Goal: Find specific page/section: Find specific page/section

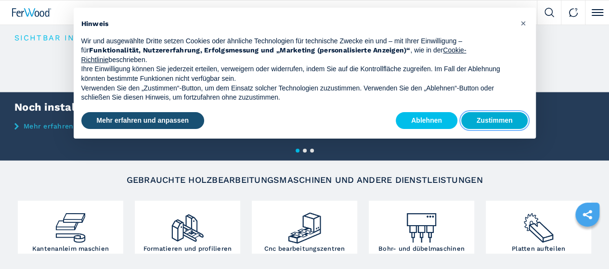
click at [487, 120] on button "Zustimmen" at bounding box center [494, 120] width 67 height 17
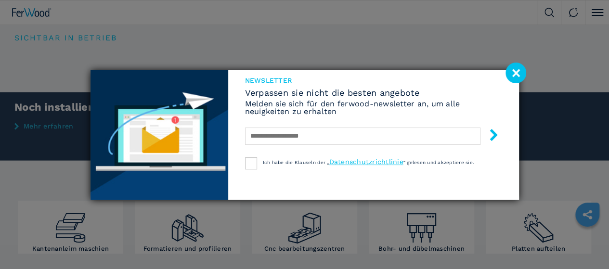
click at [515, 71] on image at bounding box center [515, 73] width 21 height 21
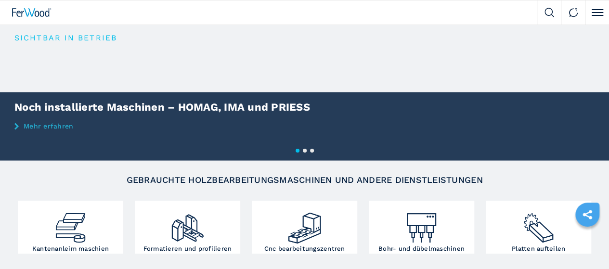
click at [0, 0] on button "Maschinen" at bounding box center [0, 0] width 0 height 0
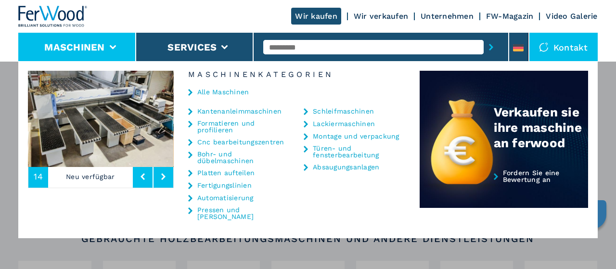
click at [236, 155] on link "Bohr- und dübelmaschinen" at bounding box center [243, 157] width 93 height 13
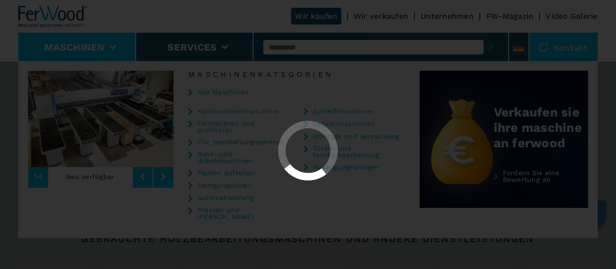
select select "**********"
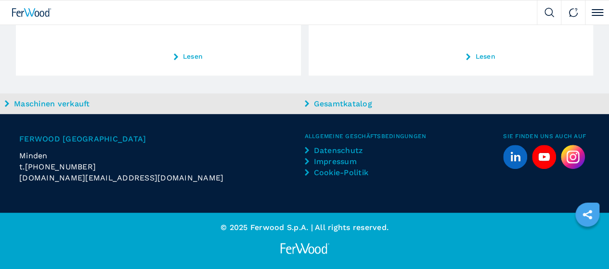
scroll to position [1987, 0]
click at [0, 0] on h2 "Durchlaufbohr-line" at bounding box center [0, 0] width 0 height 0
